Goal: Task Accomplishment & Management: Use online tool/utility

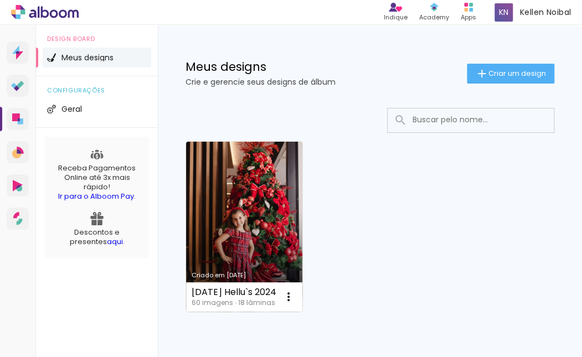
click at [268, 165] on link "Criado em [DATE]" at bounding box center [244, 227] width 116 height 170
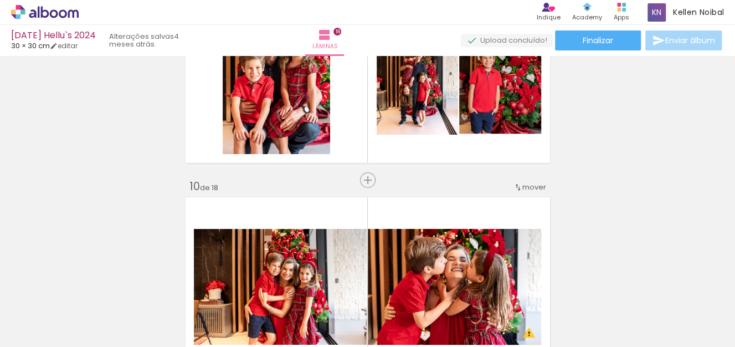
scroll to position [1795, 0]
